Goal: Communication & Community: Answer question/provide support

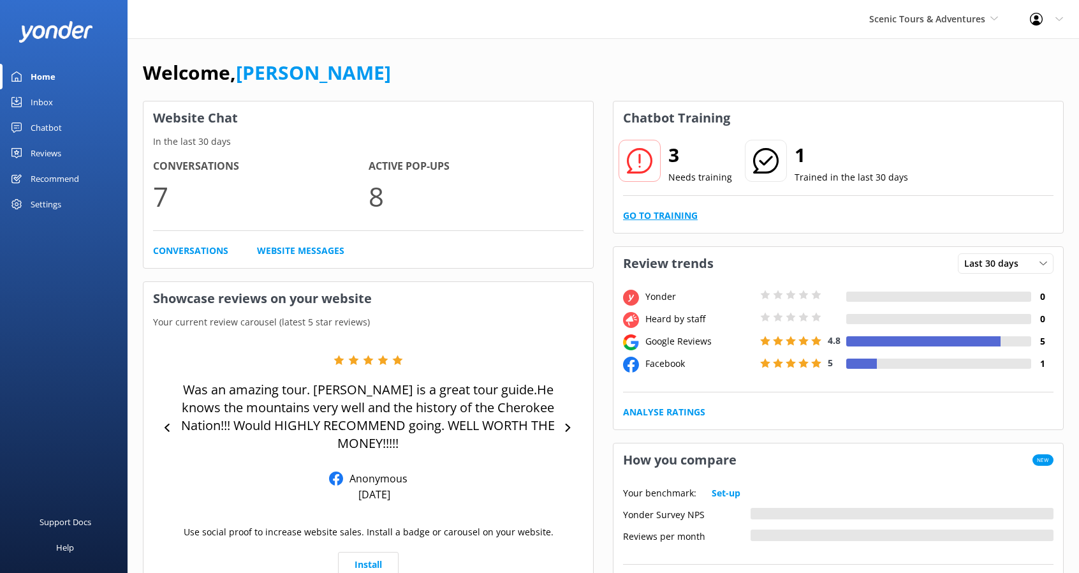
click at [652, 204] on div "3 Needs training 1 Trained in the last 30 days Go to Training" at bounding box center [838, 184] width 450 height 98
click at [656, 207] on div "3 Needs training 1 Trained in the last 30 days Go to Training" at bounding box center [838, 184] width 450 height 98
click at [655, 216] on link "Go to Training" at bounding box center [660, 216] width 75 height 14
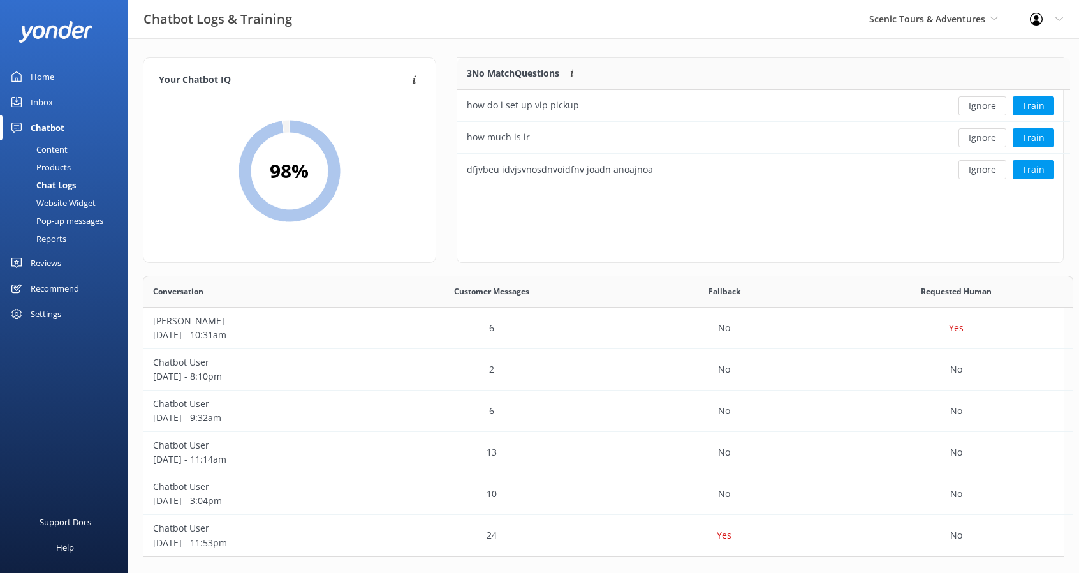
scroll to position [10, 10]
click at [1025, 103] on button "Train" at bounding box center [1026, 105] width 41 height 19
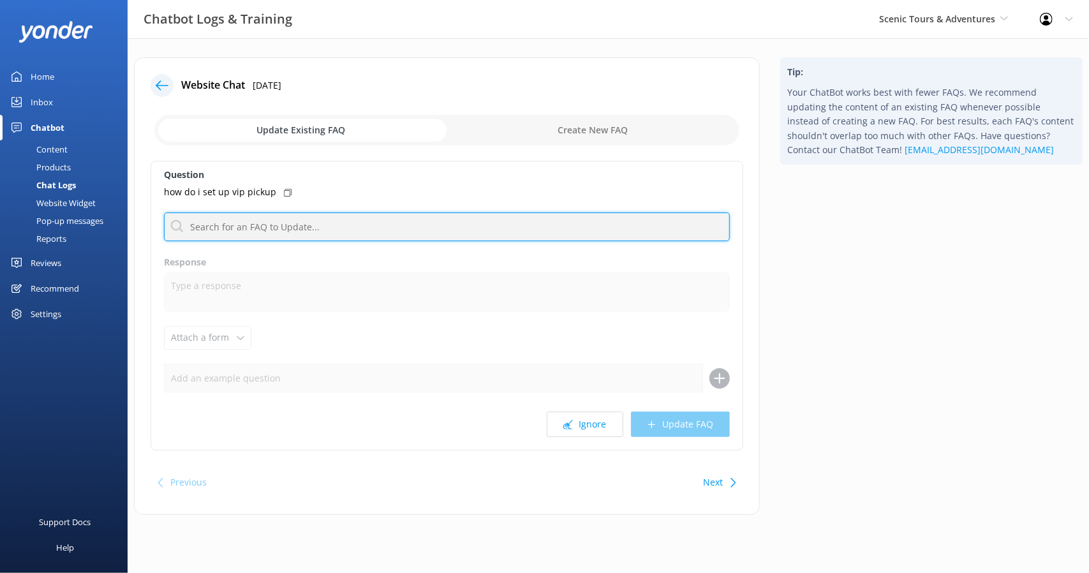
click at [320, 223] on input "text" at bounding box center [447, 226] width 566 height 29
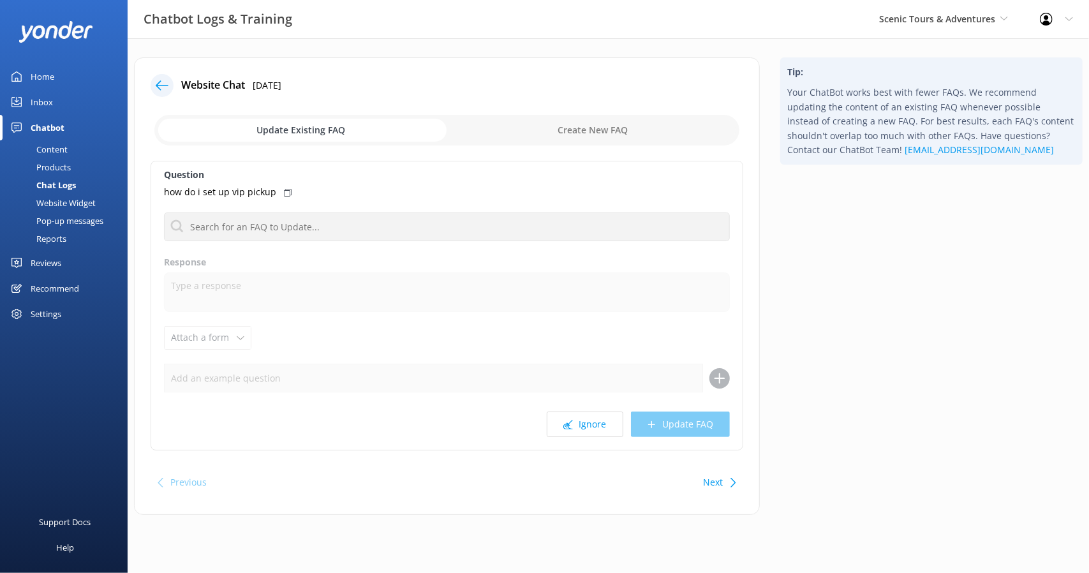
click at [569, 131] on input "checkbox" at bounding box center [446, 130] width 585 height 31
checkbox input "true"
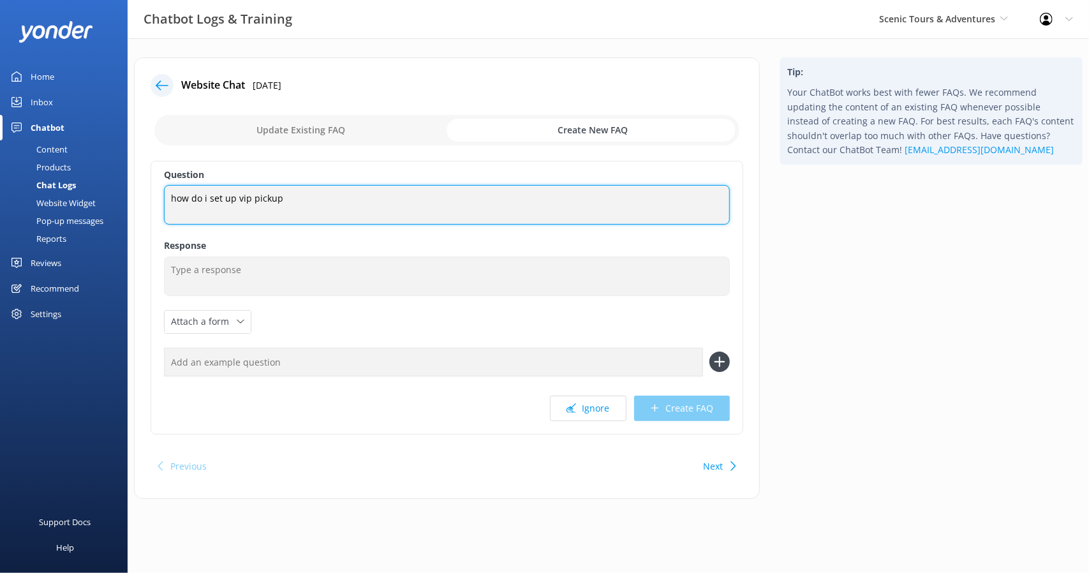
drag, startPoint x: 175, startPoint y: 196, endPoint x: 165, endPoint y: 195, distance: 10.4
click at [165, 195] on textarea "how do i set up vip pickup" at bounding box center [447, 205] width 566 height 40
click at [312, 200] on textarea "How do i set up vip pickup" at bounding box center [447, 205] width 566 height 40
type textarea "How do i set up vip pickup?"
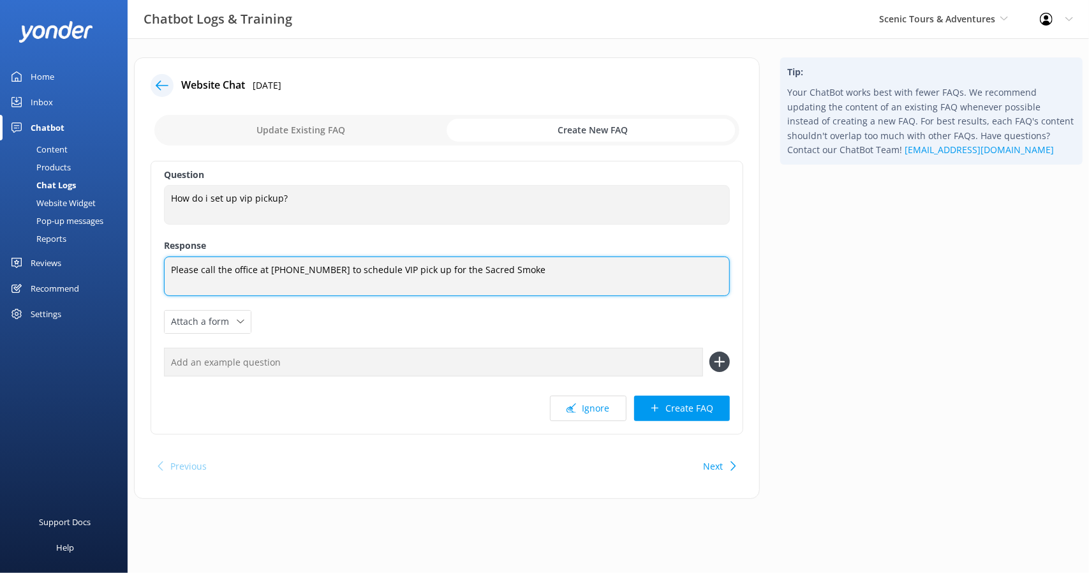
click at [583, 267] on textarea "Please call the office at [PHONE_NUMBER] to schedule VIP pick up for the Sacred…" at bounding box center [447, 276] width 566 height 40
click at [390, 268] on textarea "Please call the office at [PHONE_NUMBER] to schedule VIP pick up for the Sacred…" at bounding box center [447, 276] width 566 height 40
click at [420, 271] on textarea "Please call the office at [PHONE_NUMBER] to schedule VIP pick up for the Sacred…" at bounding box center [447, 276] width 566 height 40
click at [407, 268] on textarea "Please call the office at [PHONE_NUMBER] to schedule VIP pick up in Cherokee fo…" at bounding box center [447, 276] width 566 height 40
type textarea "Please call the office at [PHONE_NUMBER] to schedule VIP pick-up in Cherokee fo…"
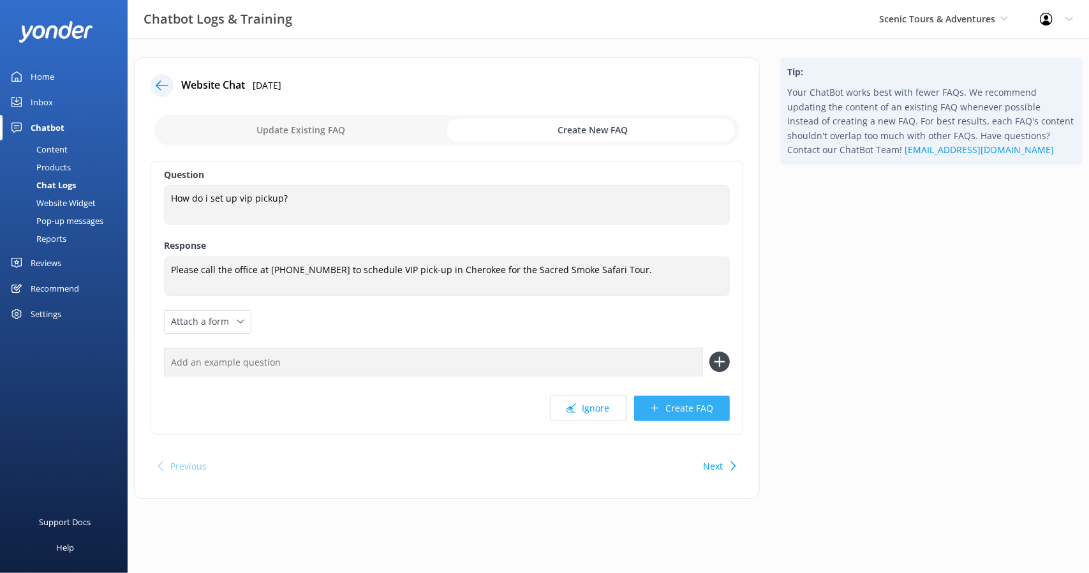
click at [684, 406] on button "Create FAQ" at bounding box center [682, 408] width 96 height 26
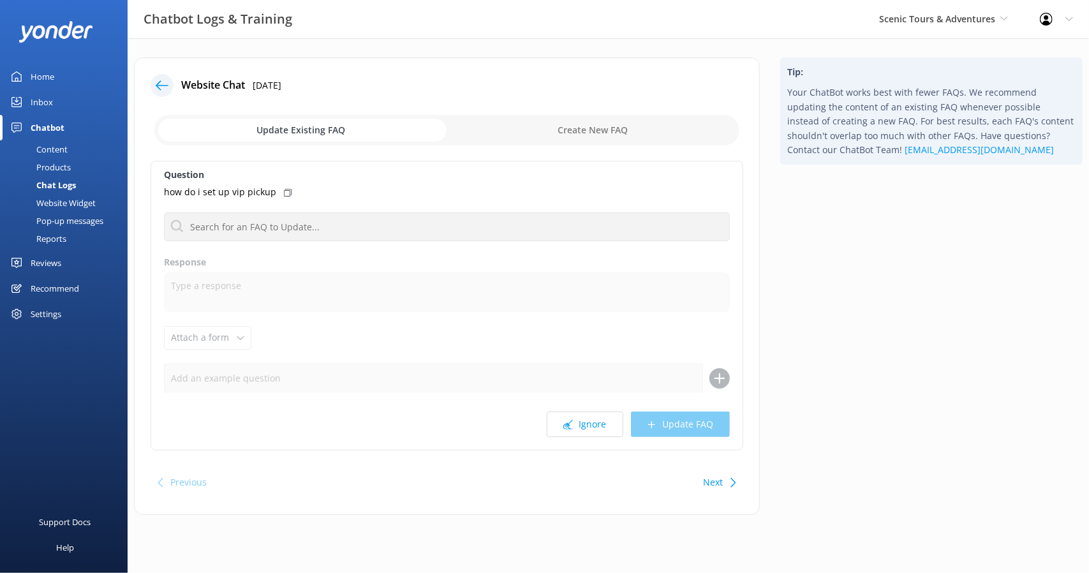
click at [167, 82] on icon at bounding box center [162, 85] width 13 height 13
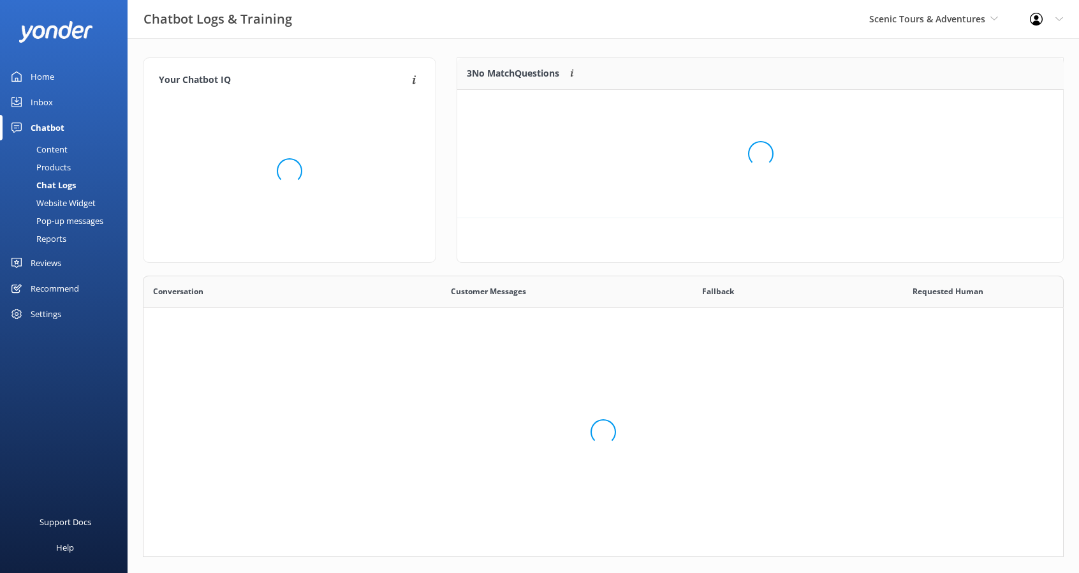
scroll to position [86, 596]
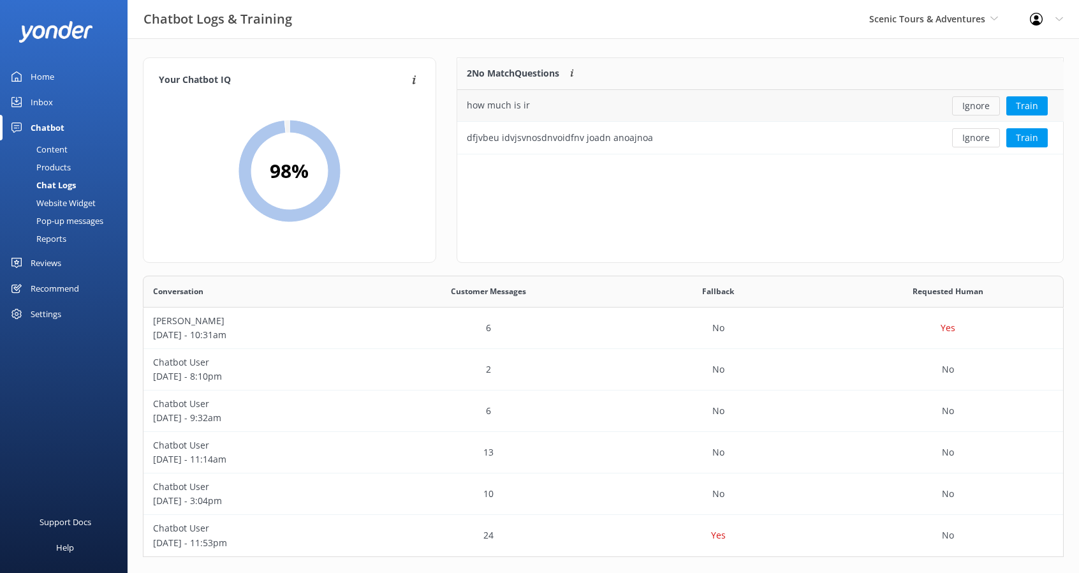
click at [980, 104] on button "Ignore" at bounding box center [976, 105] width 48 height 19
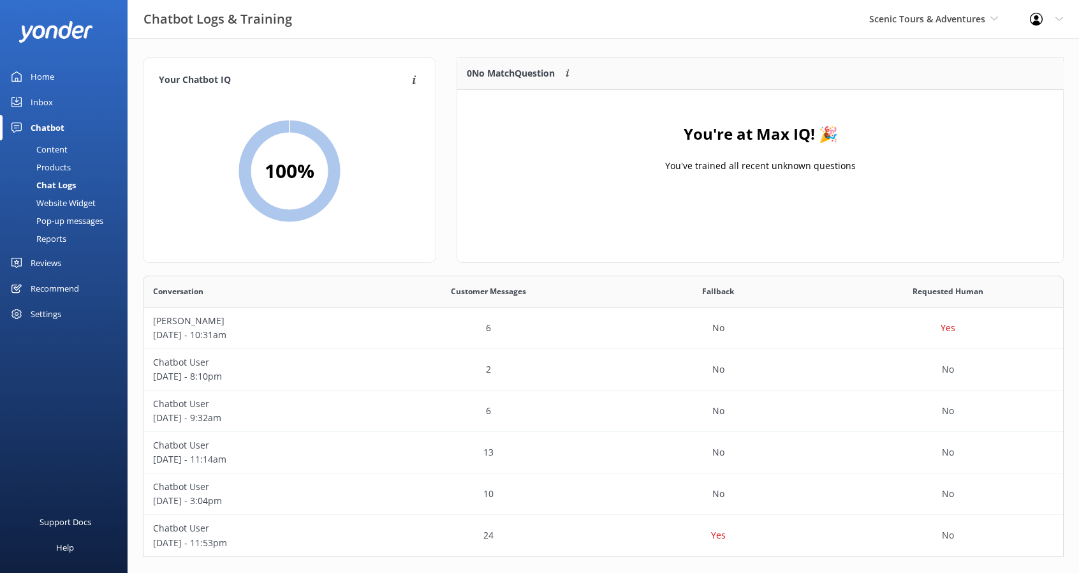
click at [62, 311] on div "Settings" at bounding box center [64, 314] width 128 height 26
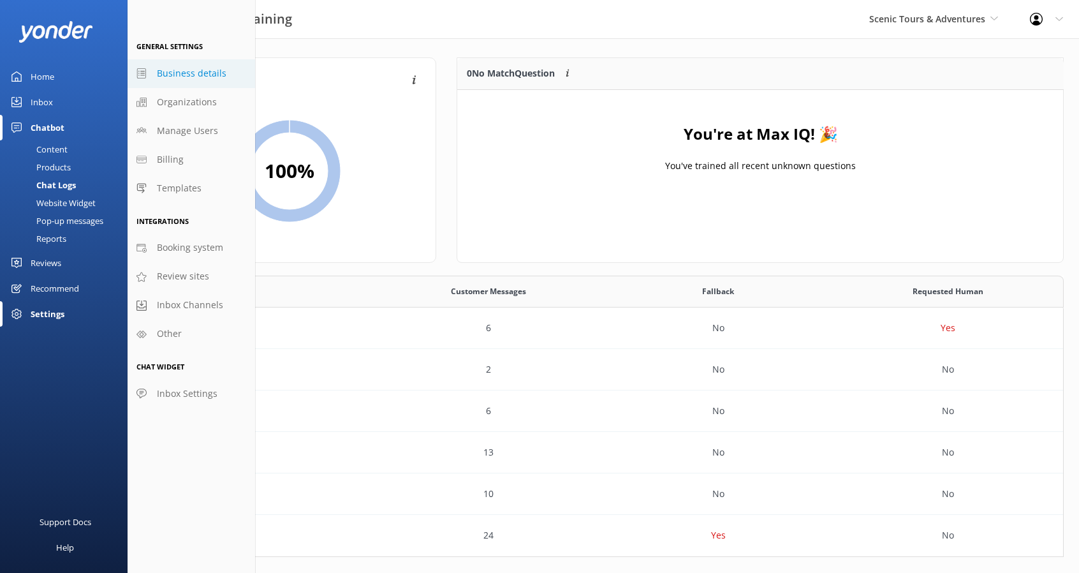
click at [203, 69] on span "Business details" at bounding box center [192, 73] width 70 height 14
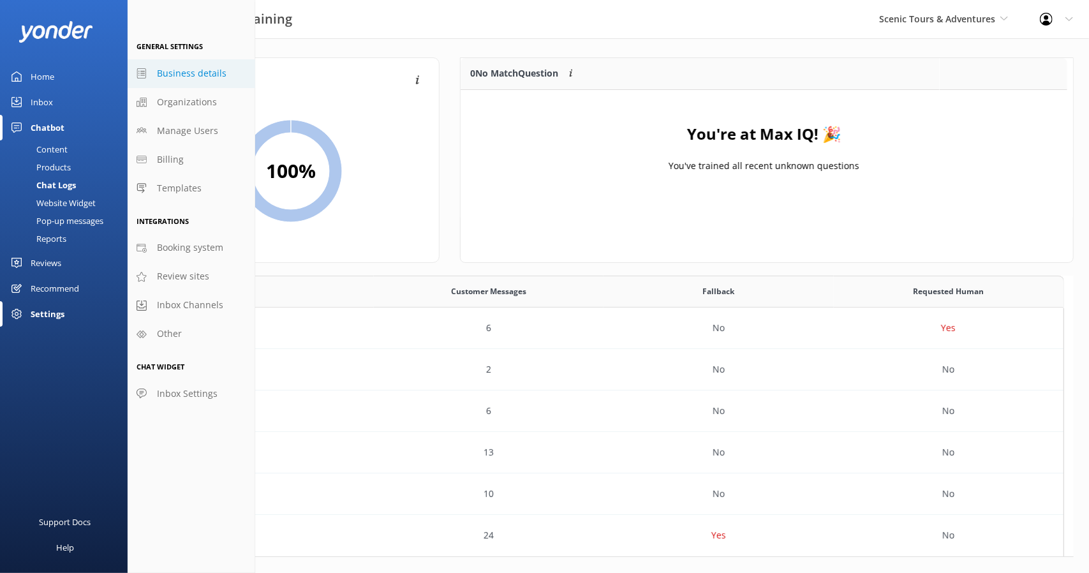
select select "America/New_York"
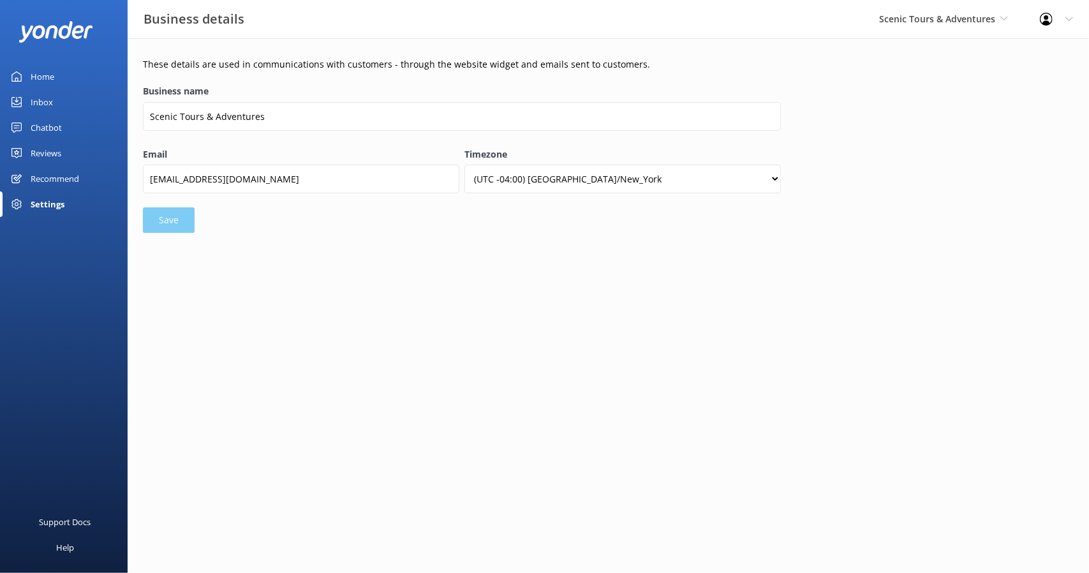
click at [36, 80] on div "Home" at bounding box center [43, 77] width 24 height 26
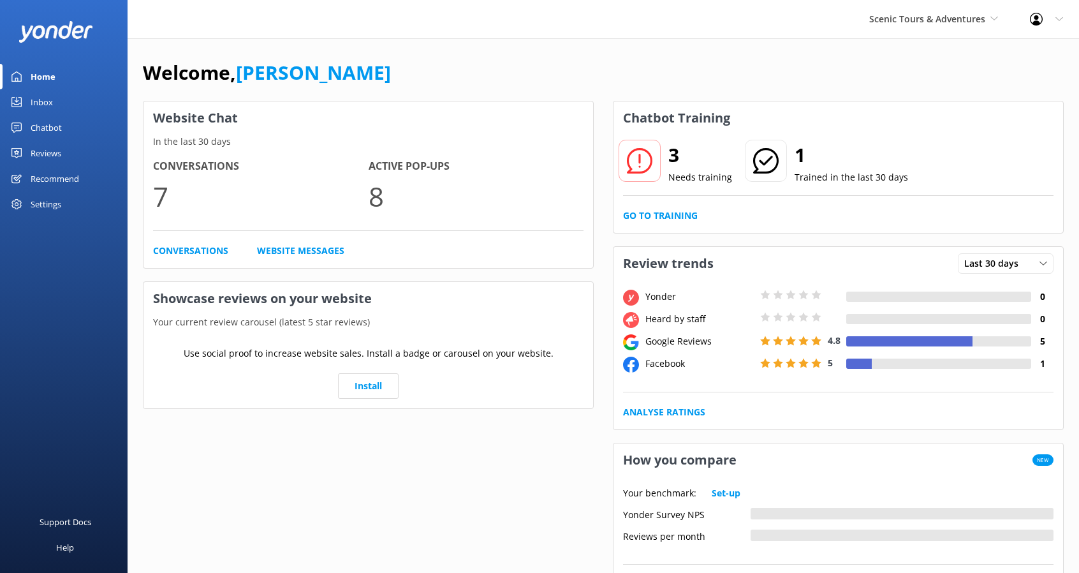
click at [36, 80] on div "Home" at bounding box center [43, 77] width 25 height 26
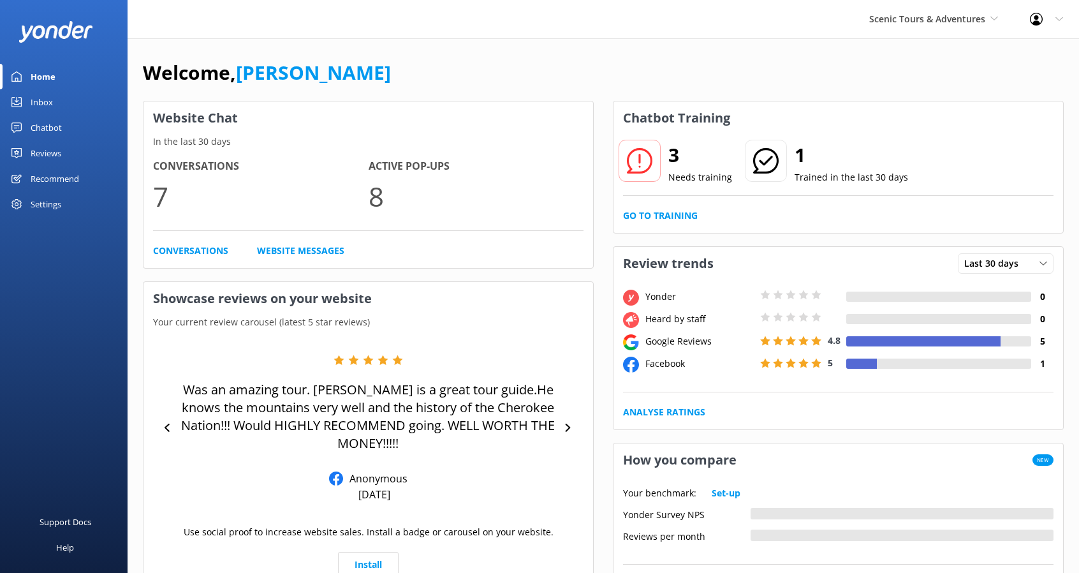
click at [36, 185] on div "Recommend" at bounding box center [55, 179] width 48 height 26
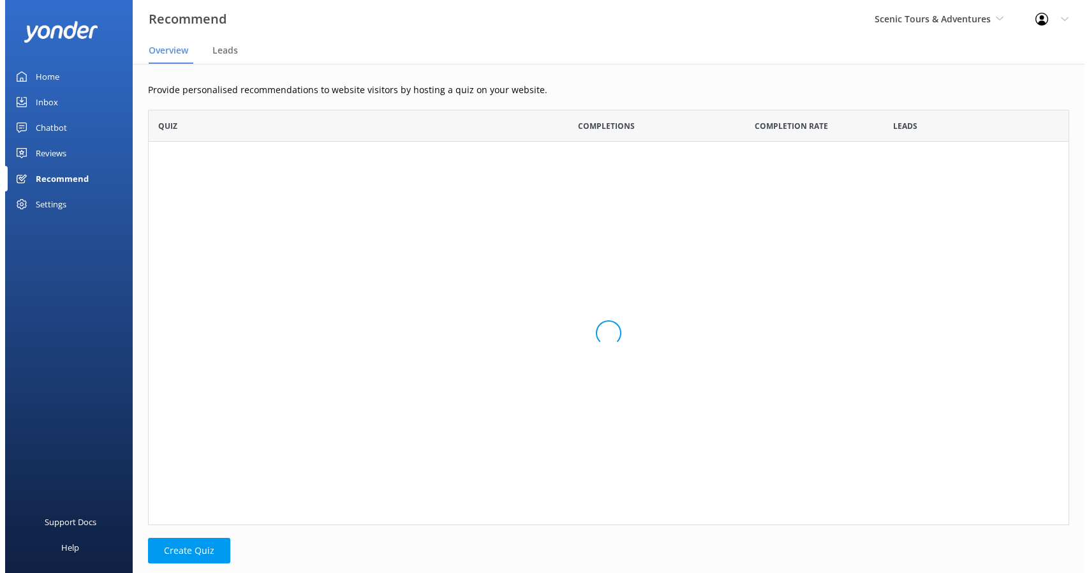
scroll to position [405, 911]
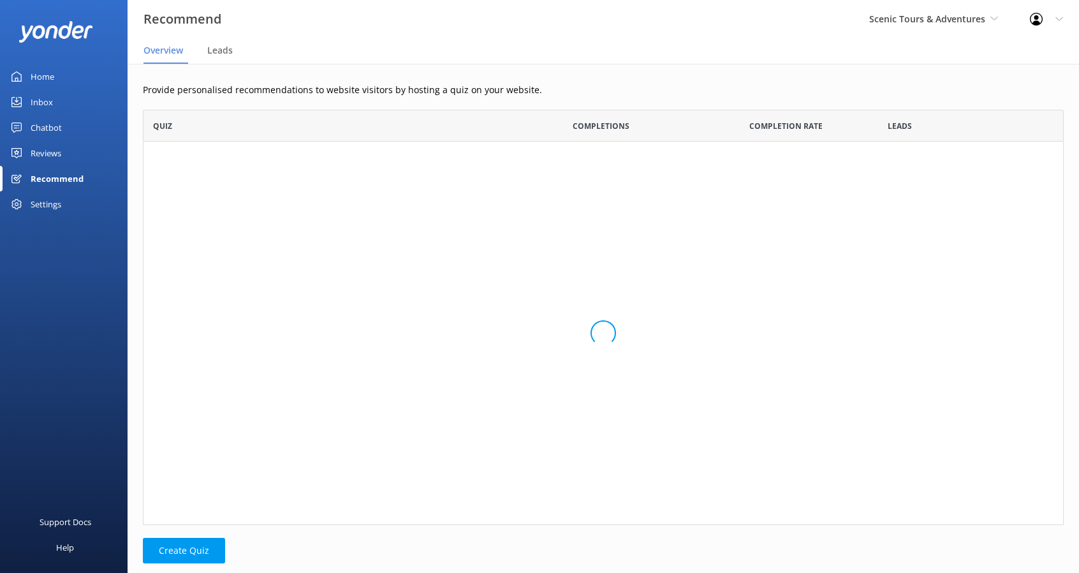
click at [40, 201] on div "Settings" at bounding box center [46, 204] width 31 height 26
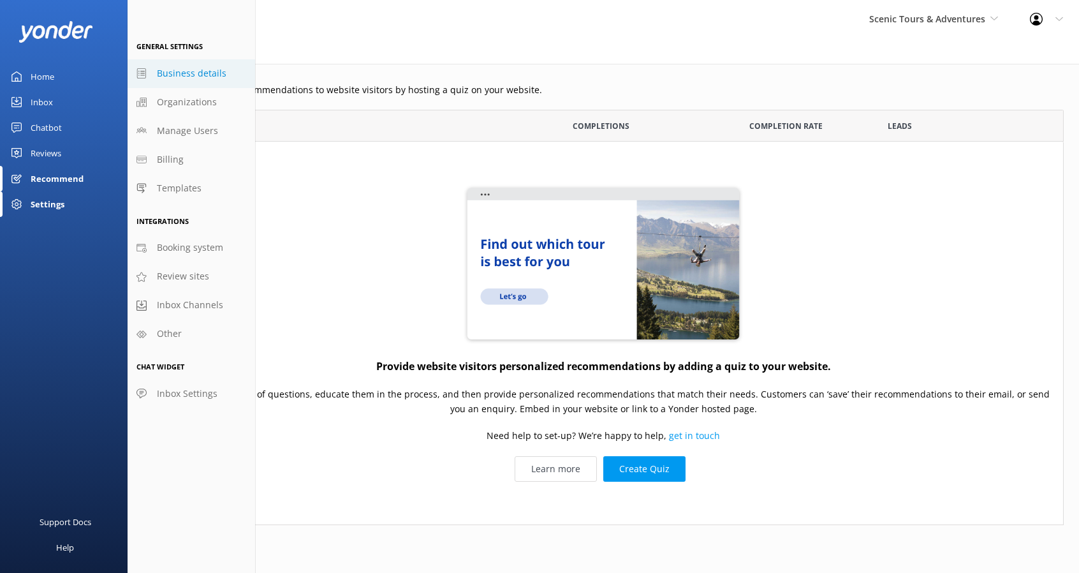
click at [165, 68] on span "Business details" at bounding box center [192, 73] width 70 height 14
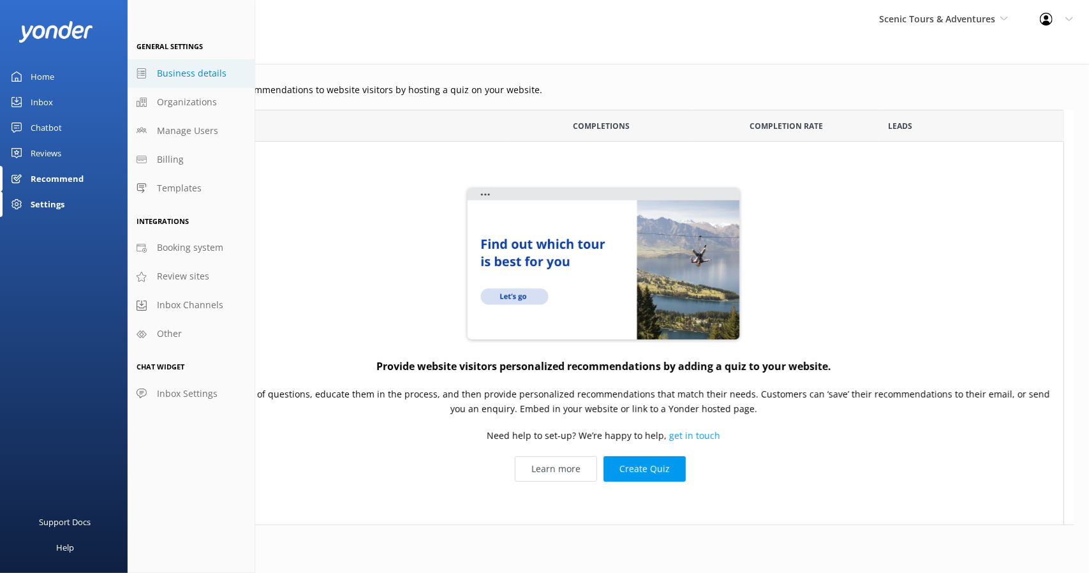
select select "America/New_York"
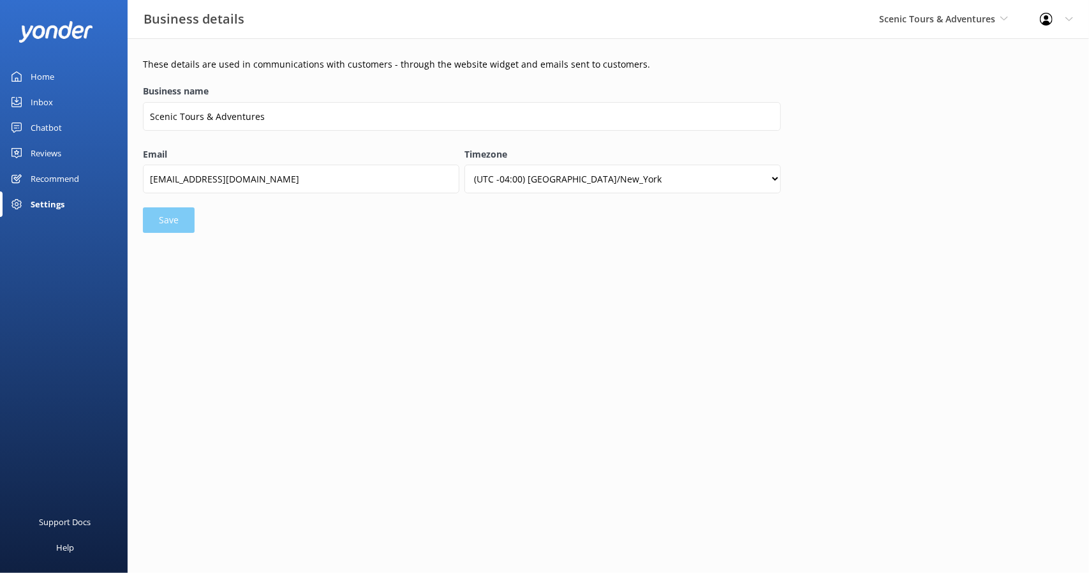
click at [64, 197] on div "Settings" at bounding box center [48, 204] width 34 height 26
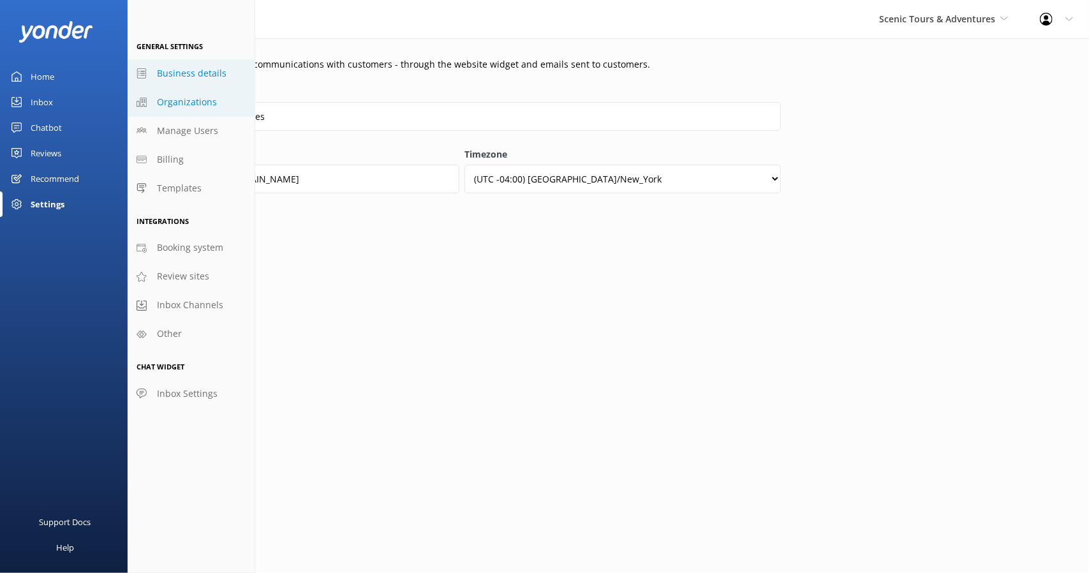
click at [168, 106] on span "Organizations" at bounding box center [187, 102] width 60 height 14
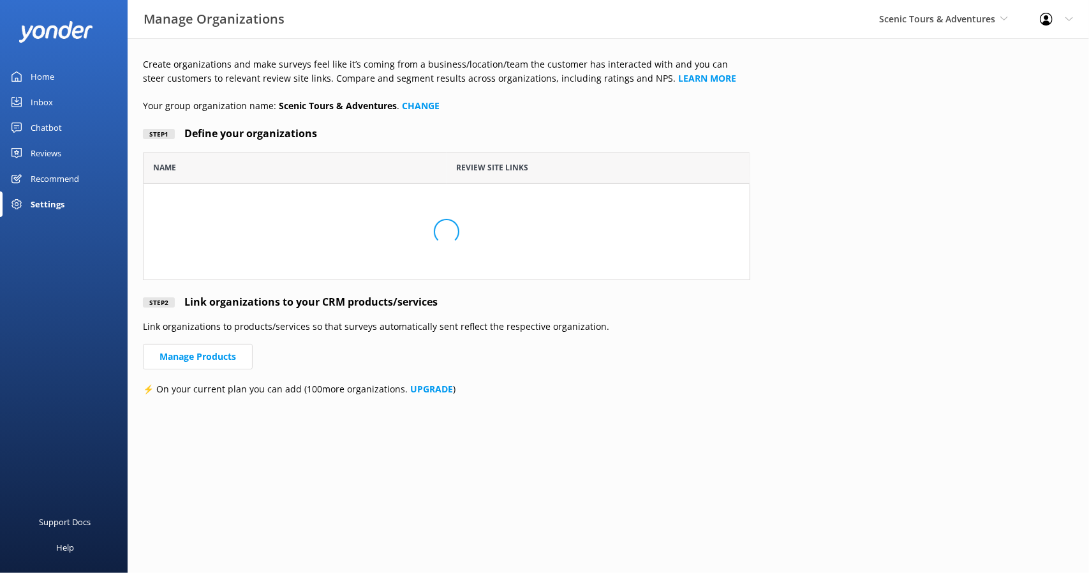
scroll to position [118, 597]
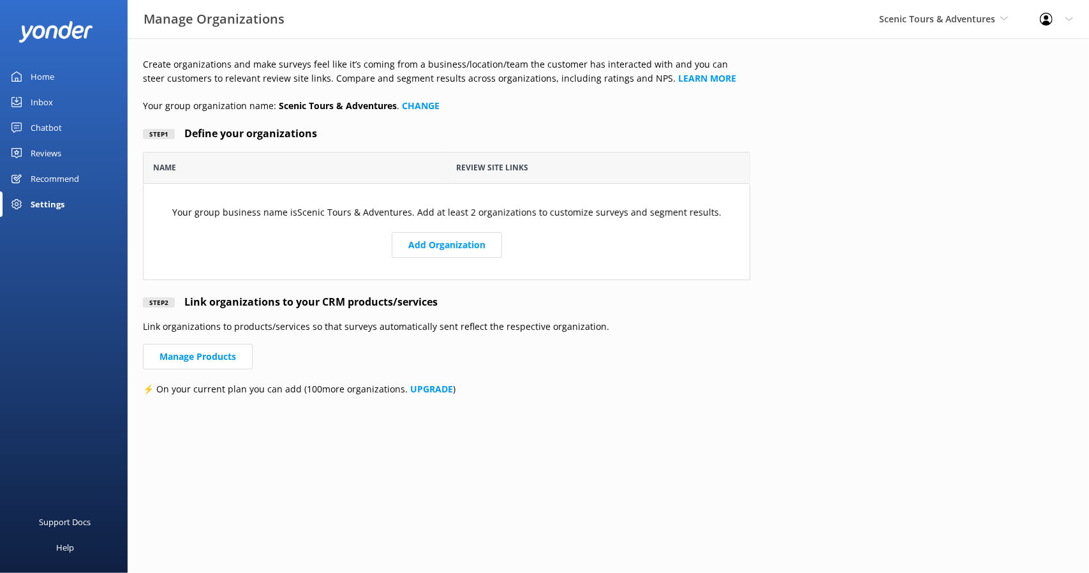
click at [50, 202] on div "Settings" at bounding box center [48, 204] width 34 height 26
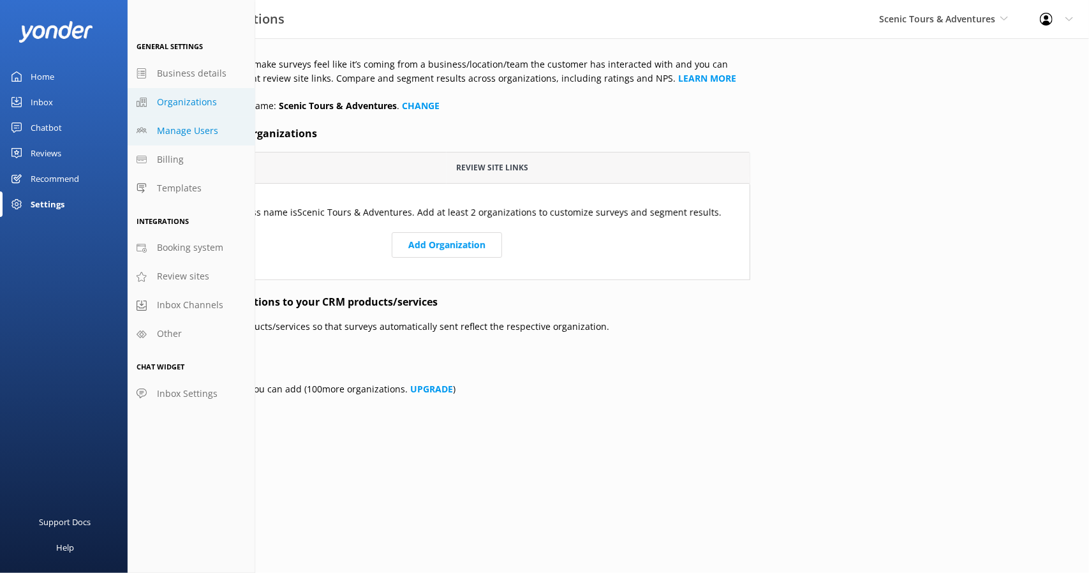
click at [168, 131] on span "Manage Users" at bounding box center [187, 131] width 61 height 14
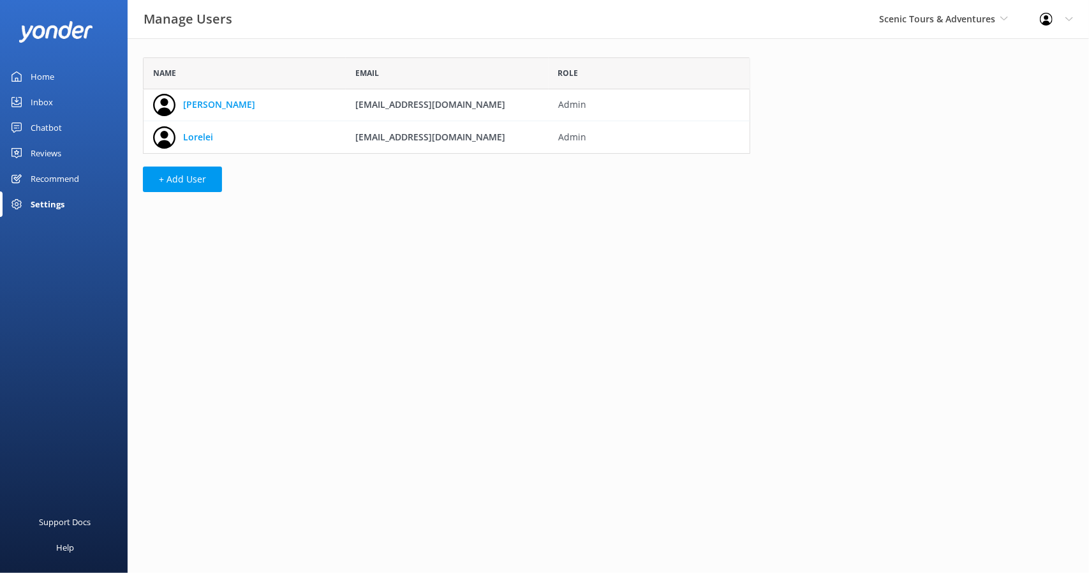
scroll to position [86, 597]
click at [765, 137] on use "grid" at bounding box center [762, 137] width 8 height 11
drag, startPoint x: 763, startPoint y: 136, endPoint x: 361, endPoint y: 145, distance: 401.9
click at [361, 145] on div "Lorelei [EMAIL_ADDRESS][DOMAIN_NAME] Admin" at bounding box center [446, 137] width 607 height 32
click at [193, 135] on link "Lorelei" at bounding box center [198, 137] width 30 height 14
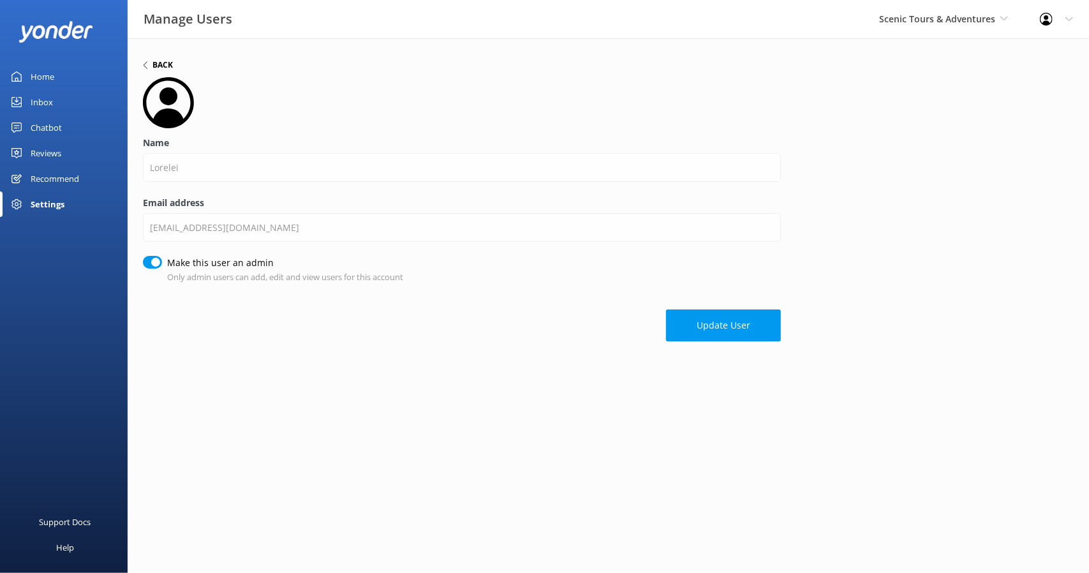
click at [154, 66] on h6 "Back" at bounding box center [162, 65] width 20 height 8
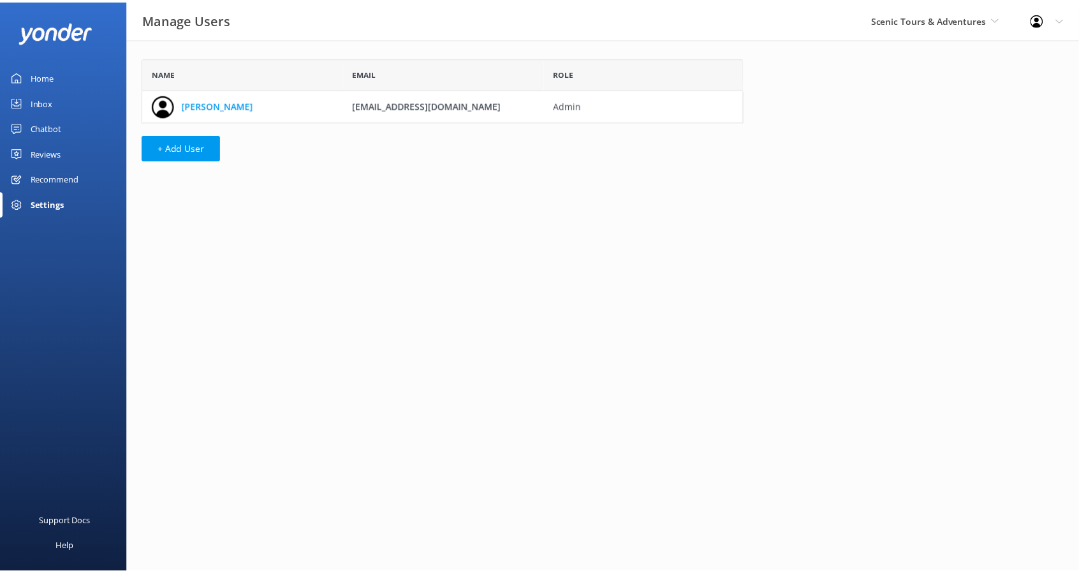
scroll to position [54, 597]
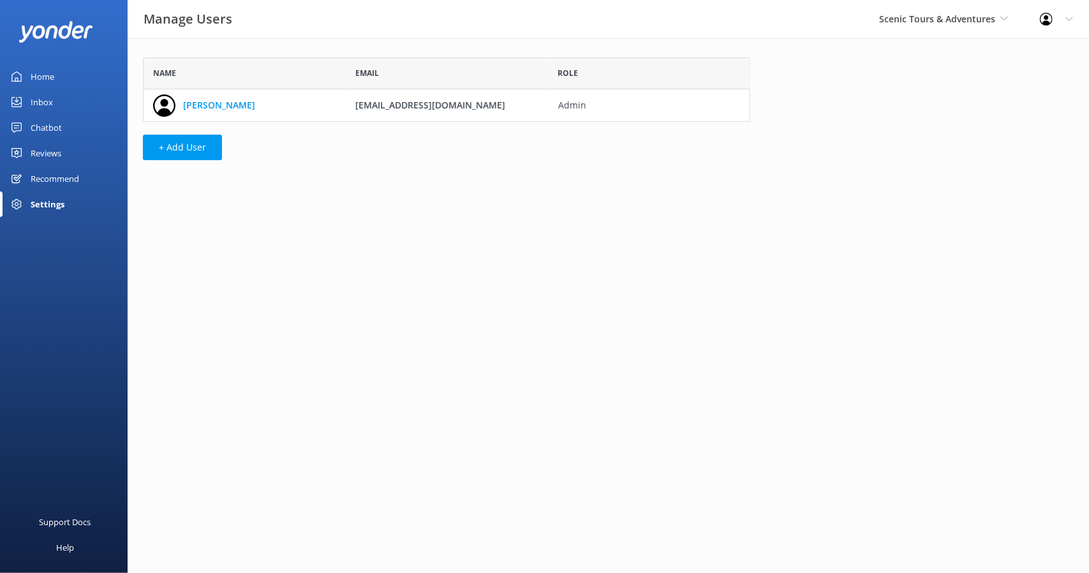
click at [47, 84] on div "Home" at bounding box center [43, 77] width 24 height 26
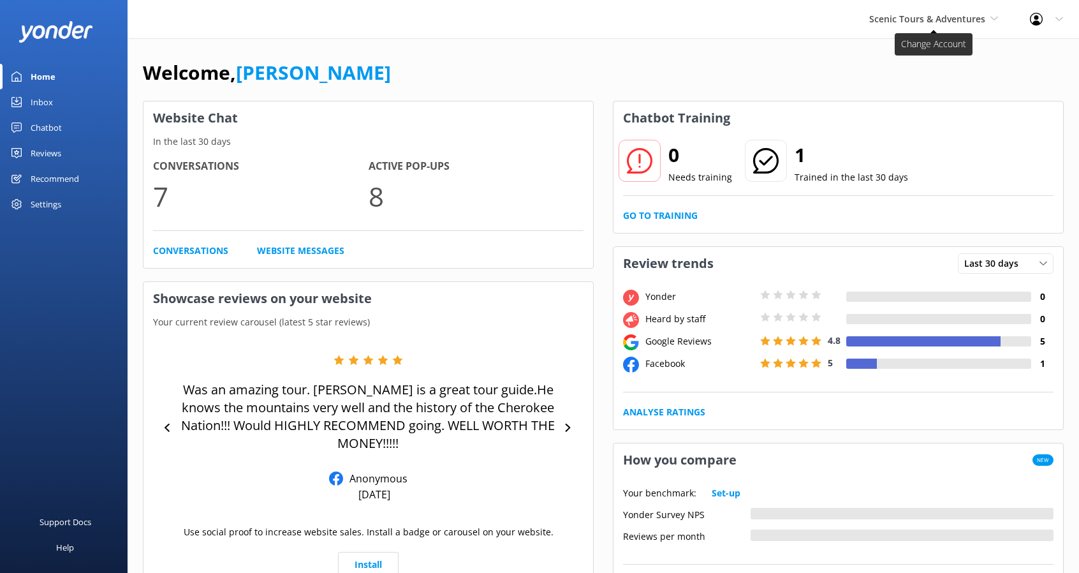
click at [976, 24] on span "Scenic Tours & Adventures" at bounding box center [927, 19] width 116 height 12
click at [920, 84] on link "Cherokee Cannabis Tours" at bounding box center [917, 84] width 128 height 31
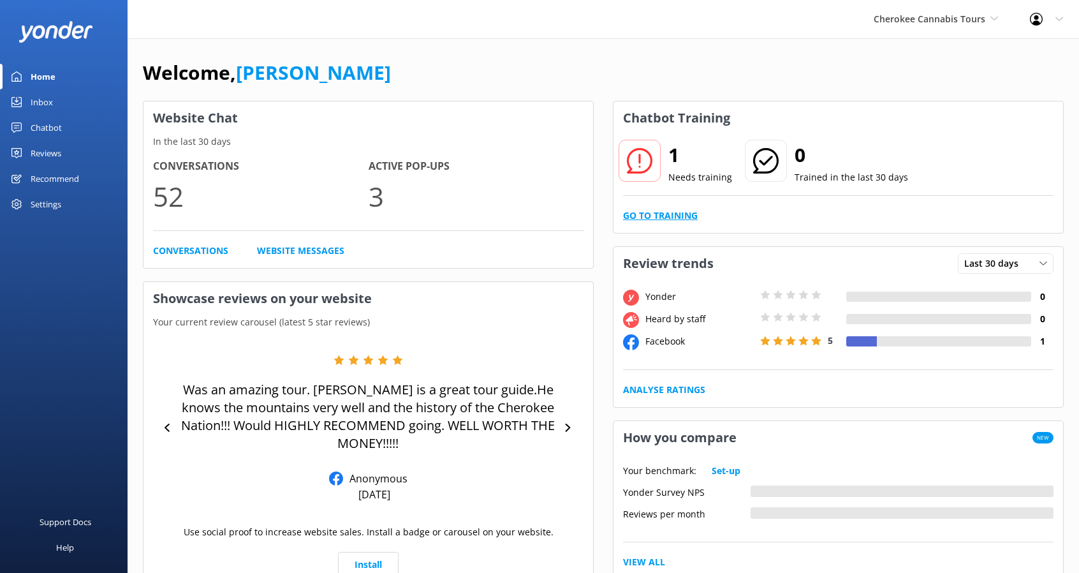
click at [646, 215] on link "Go to Training" at bounding box center [660, 216] width 75 height 14
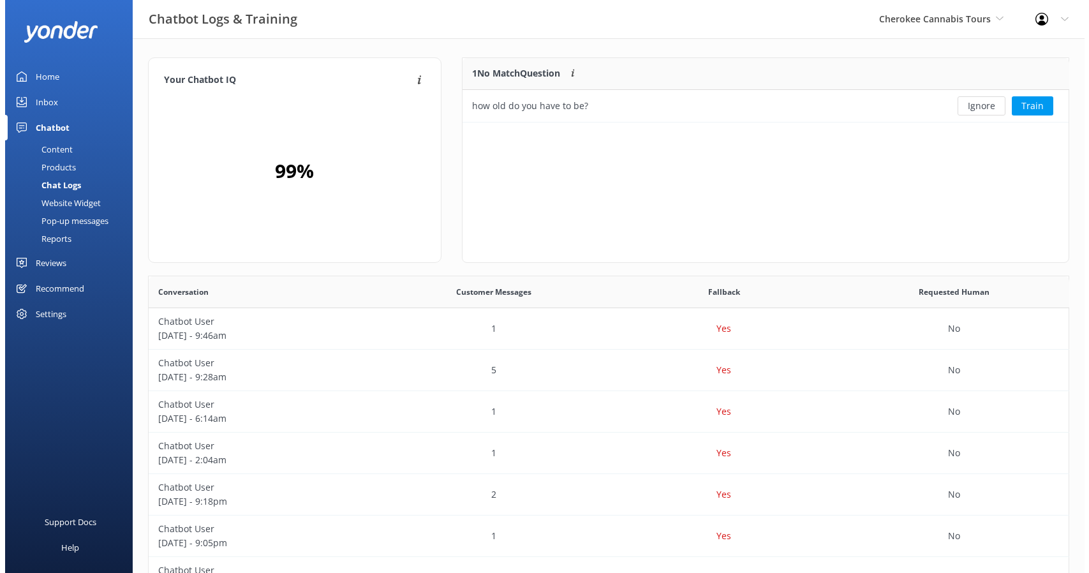
scroll to position [437, 910]
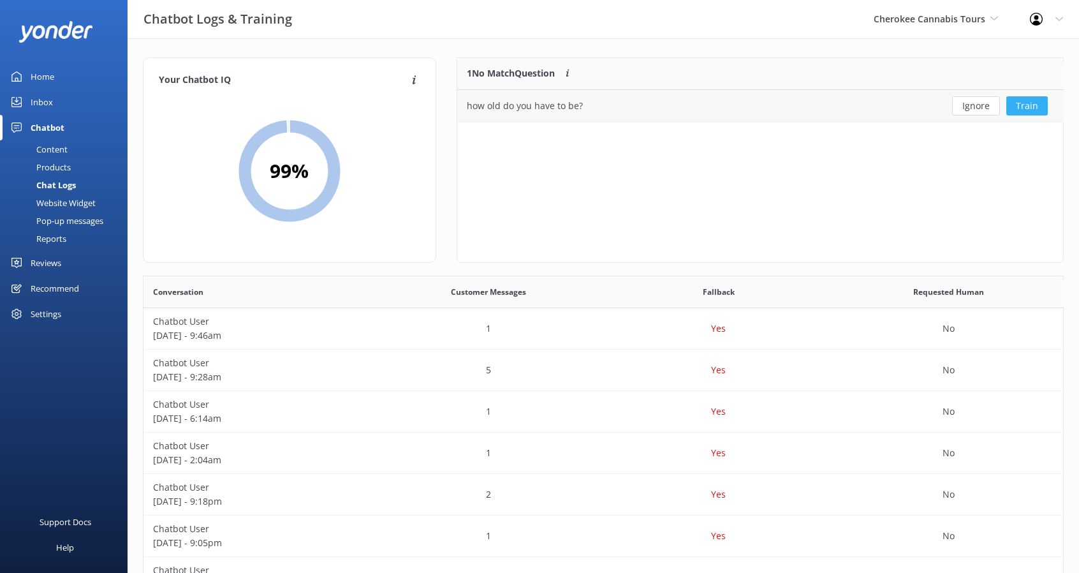
click at [1028, 105] on button "Train" at bounding box center [1026, 105] width 41 height 19
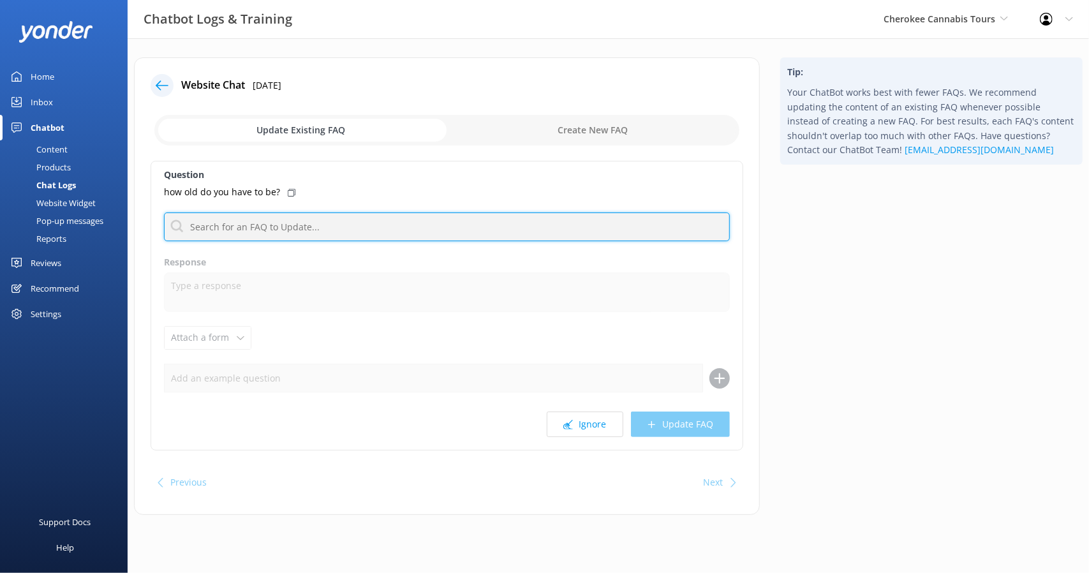
click at [421, 225] on input "text" at bounding box center [447, 226] width 566 height 29
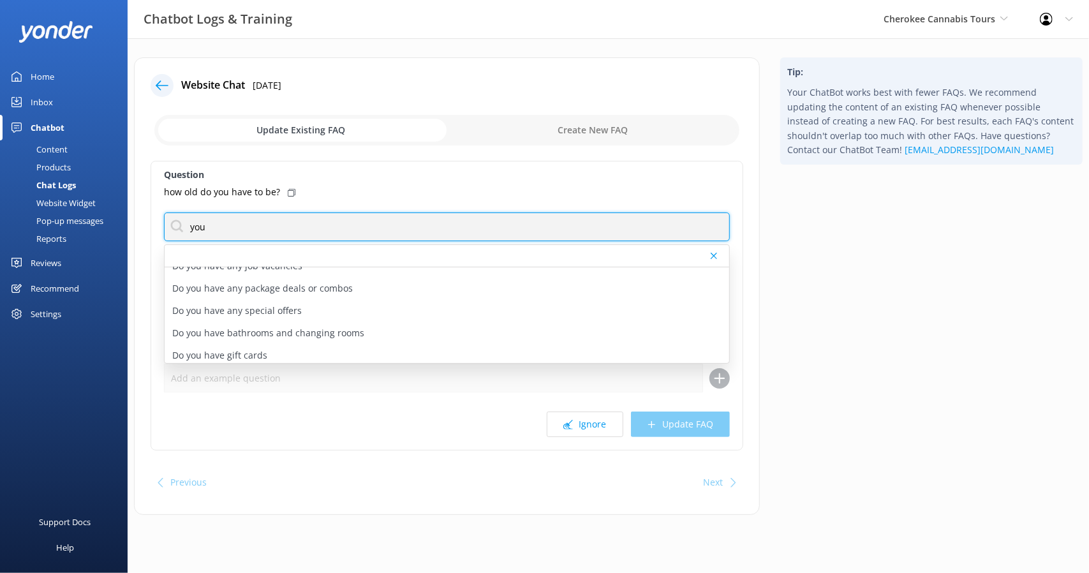
scroll to position [128, 0]
click at [512, 230] on input "you" at bounding box center [447, 226] width 566 height 29
type input "y"
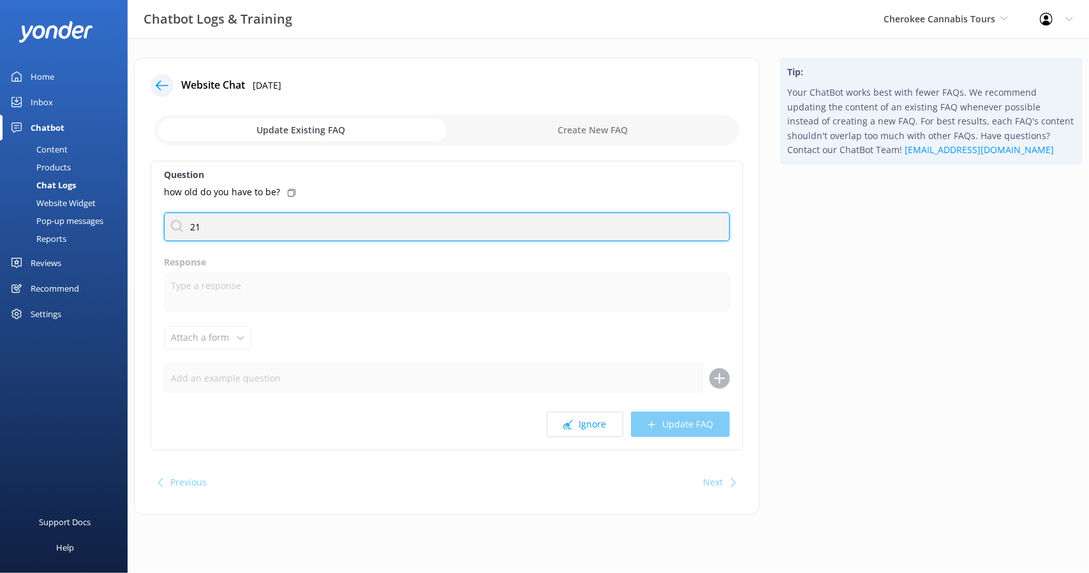
click at [512, 230] on input "21" at bounding box center [447, 226] width 566 height 29
type input "2"
type input "age"
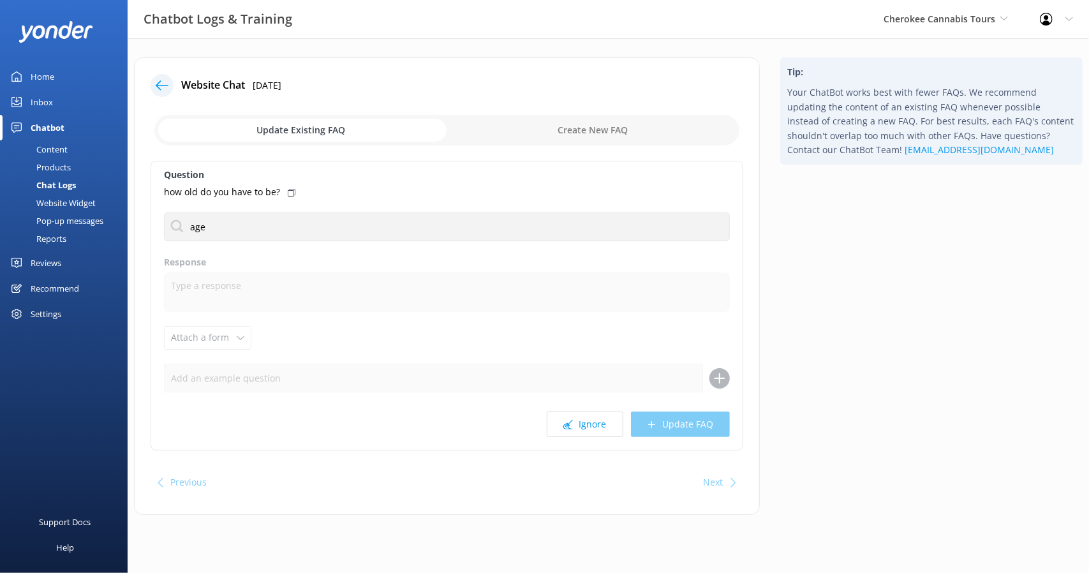
click at [610, 133] on input "checkbox" at bounding box center [446, 130] width 585 height 31
checkbox input "true"
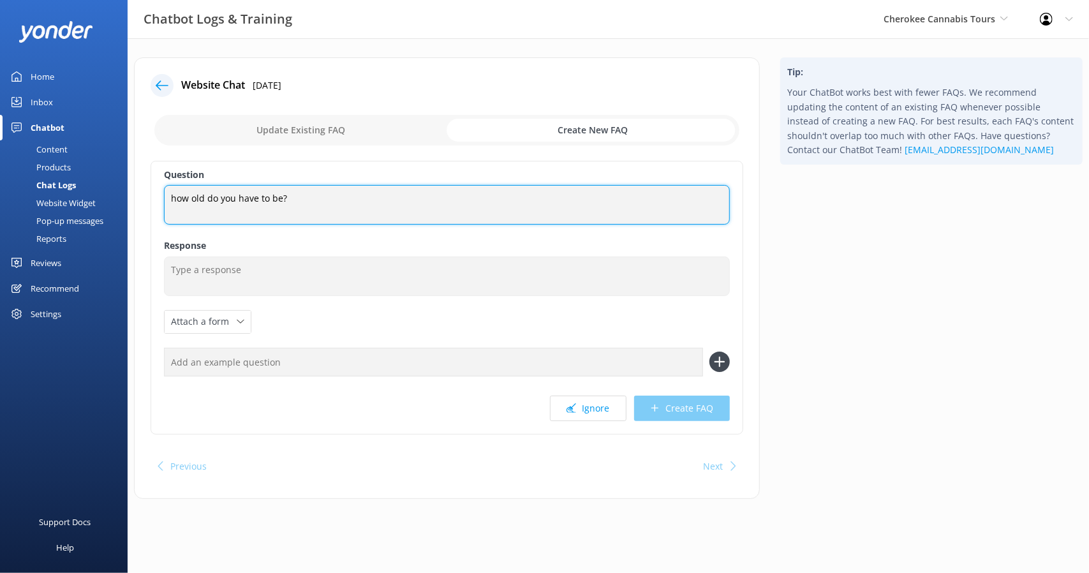
click at [172, 195] on textarea "how old do you have to be?" at bounding box center [447, 205] width 566 height 40
type textarea "How old do you have to be?"
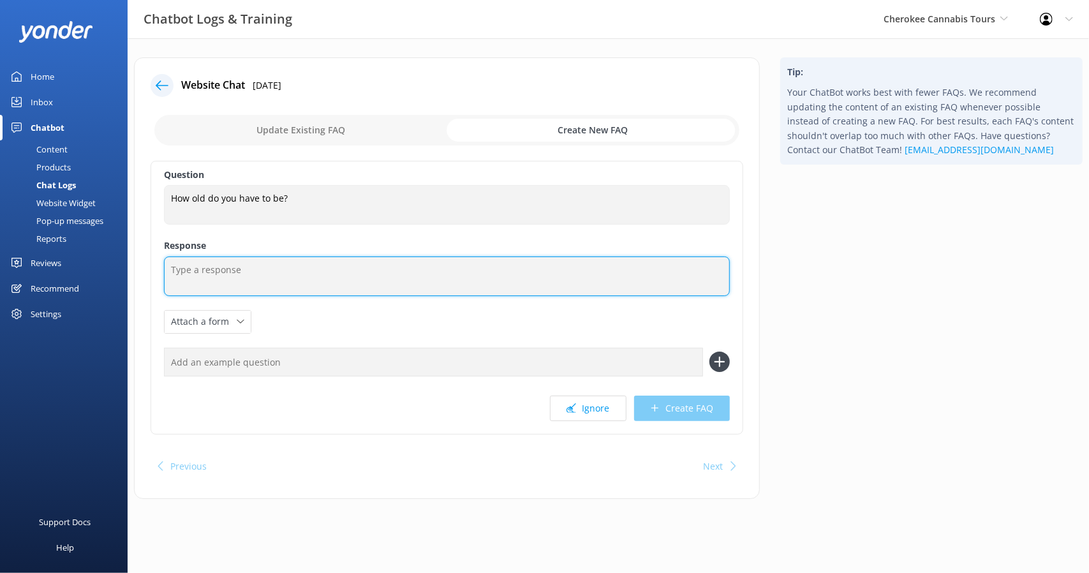
click at [283, 283] on textarea at bounding box center [447, 276] width 566 height 40
type textarea "21 years and older with a valid U.S. ID."
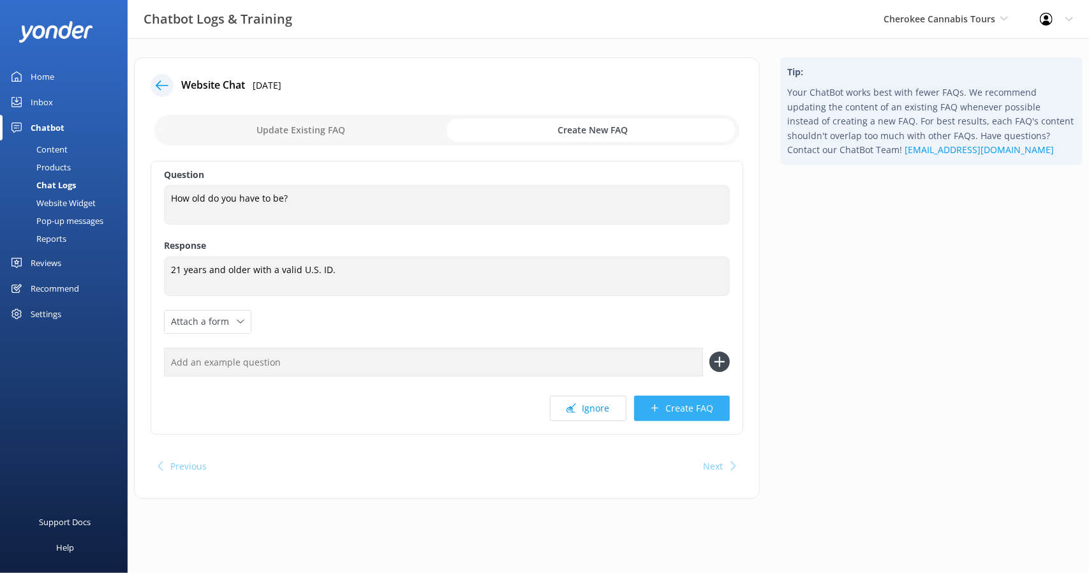
click at [681, 402] on button "Create FAQ" at bounding box center [682, 408] width 96 height 26
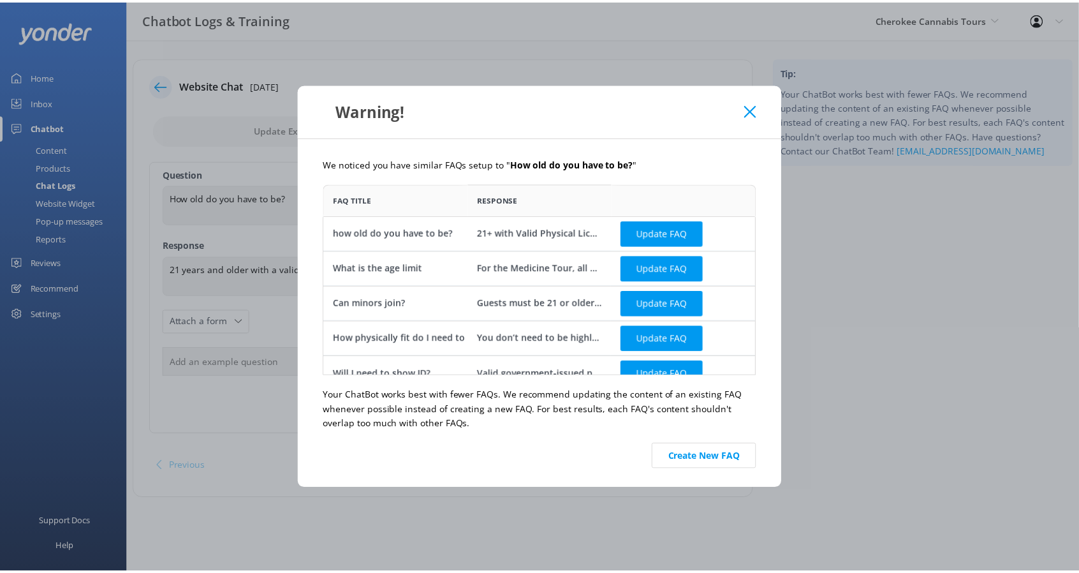
scroll to position [182, 427]
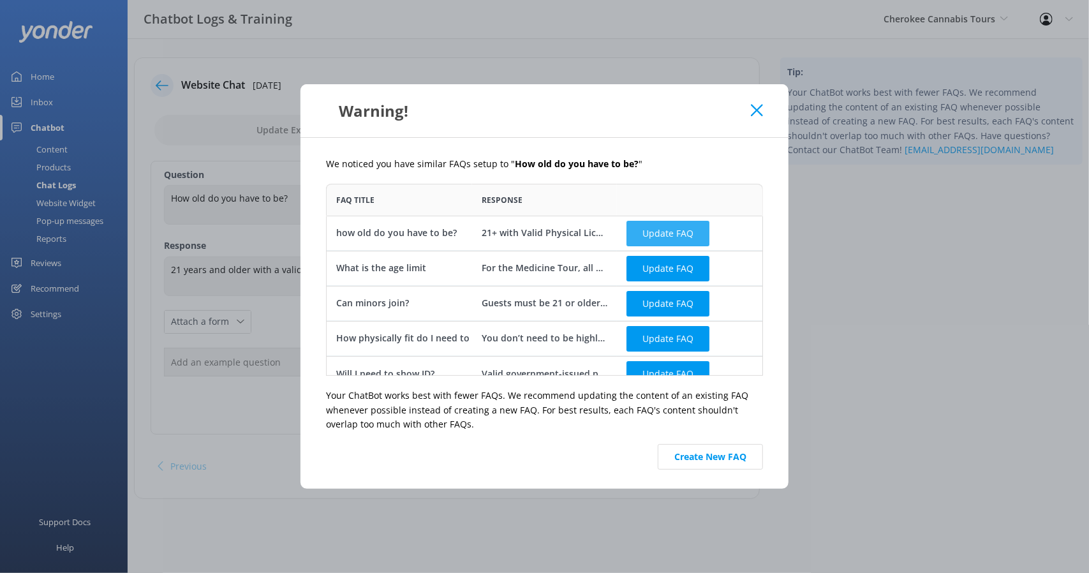
click at [655, 231] on button "Update FAQ" at bounding box center [667, 234] width 83 height 26
checkbox input "false"
type textarea "21+ with Valid Physical License"
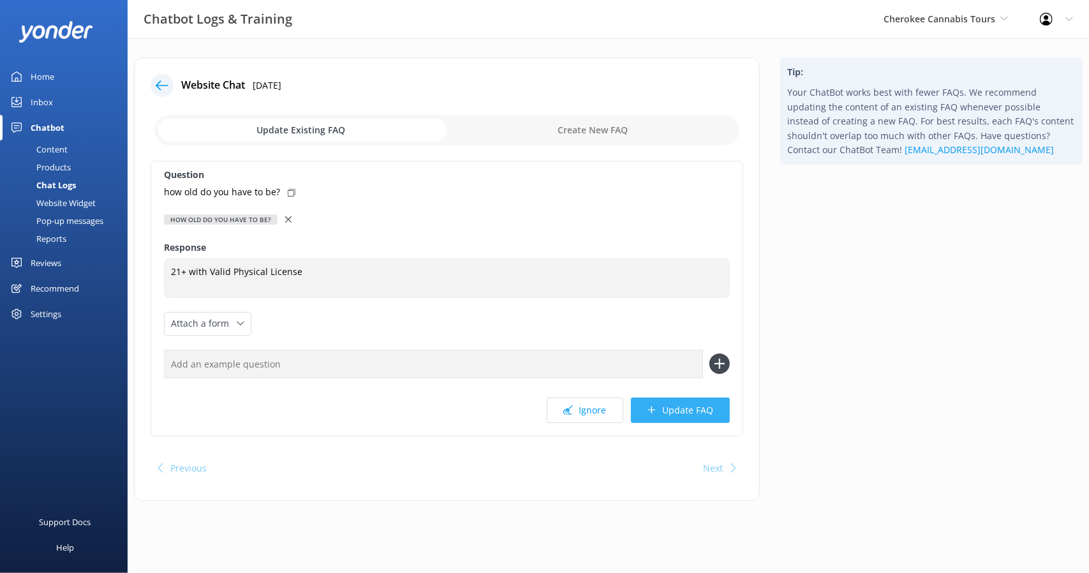
click at [695, 404] on button "Update FAQ" at bounding box center [680, 410] width 99 height 26
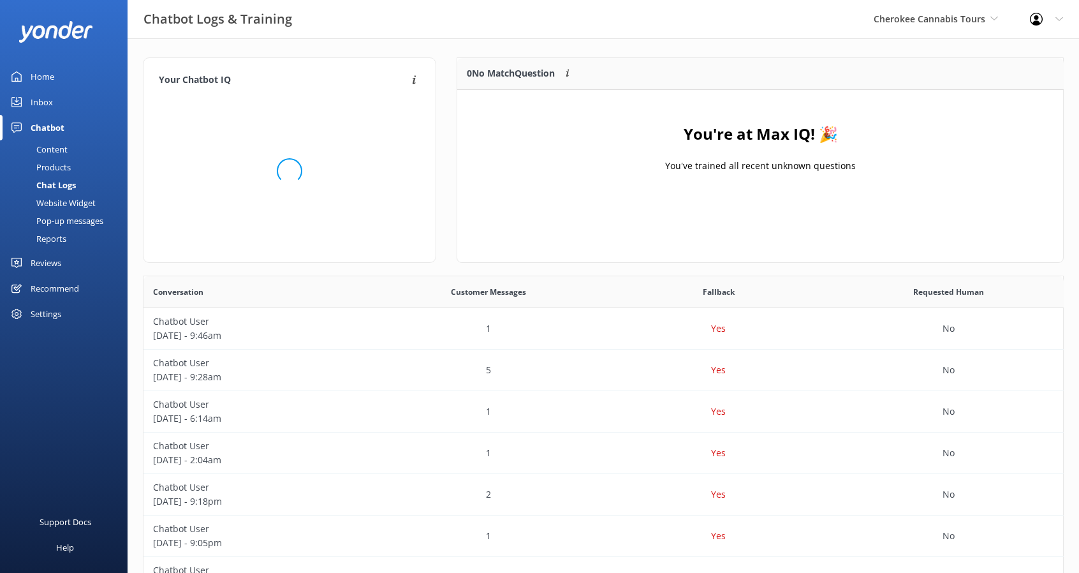
scroll to position [149, 596]
